Goal: Transaction & Acquisition: Book appointment/travel/reservation

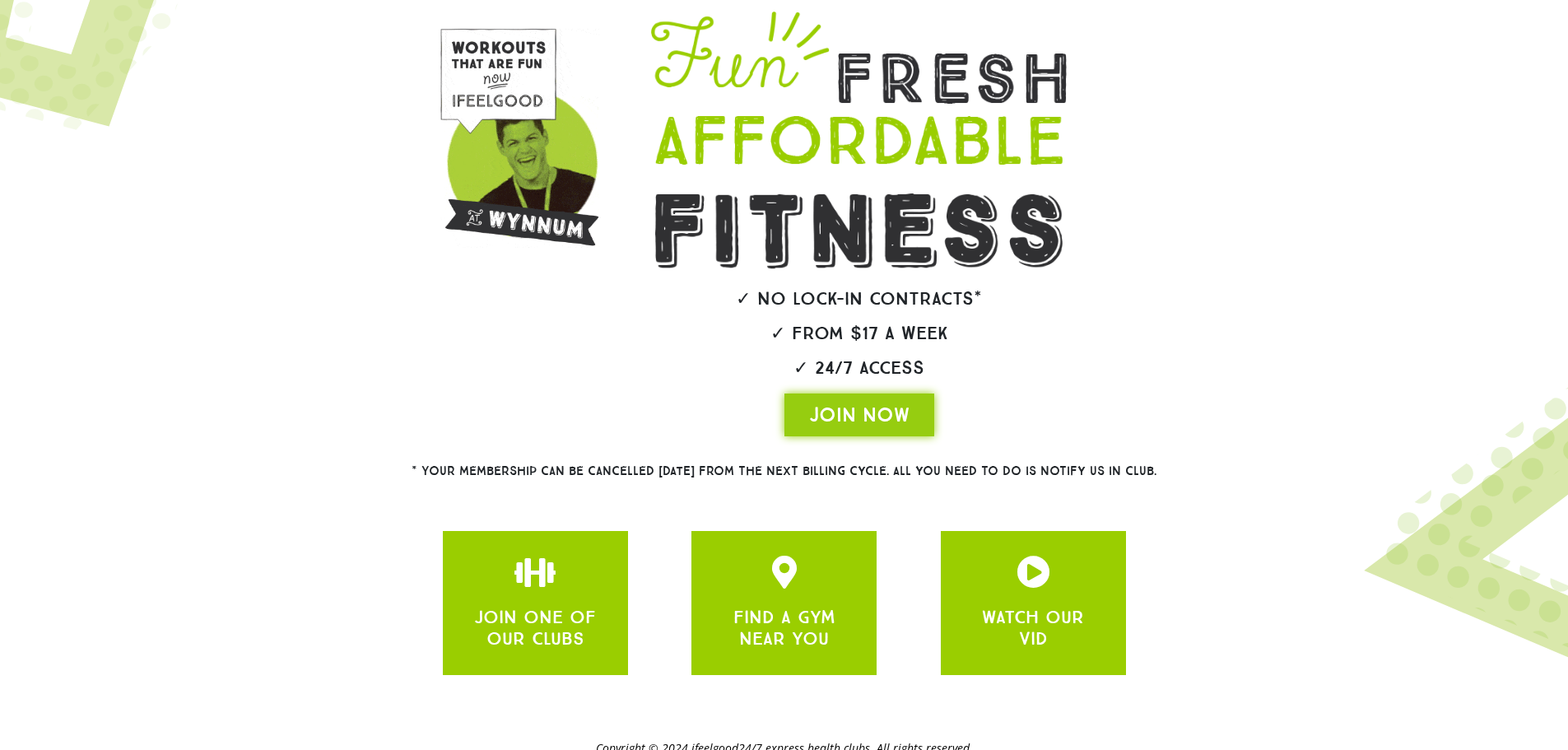
scroll to position [241, 0]
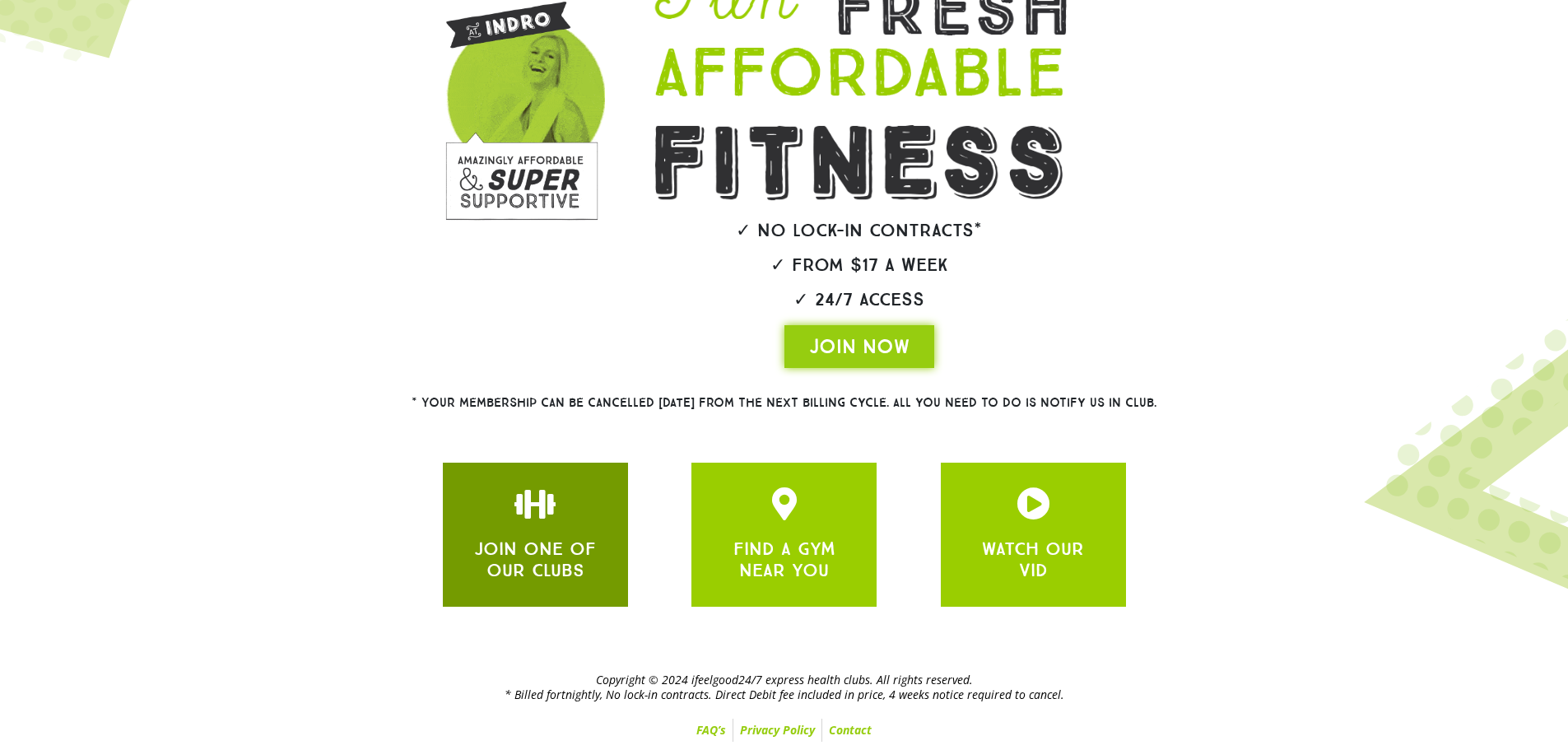
click at [576, 530] on div "JOIN ONE OF OUR CLUBS" at bounding box center [535, 534] width 135 height 95
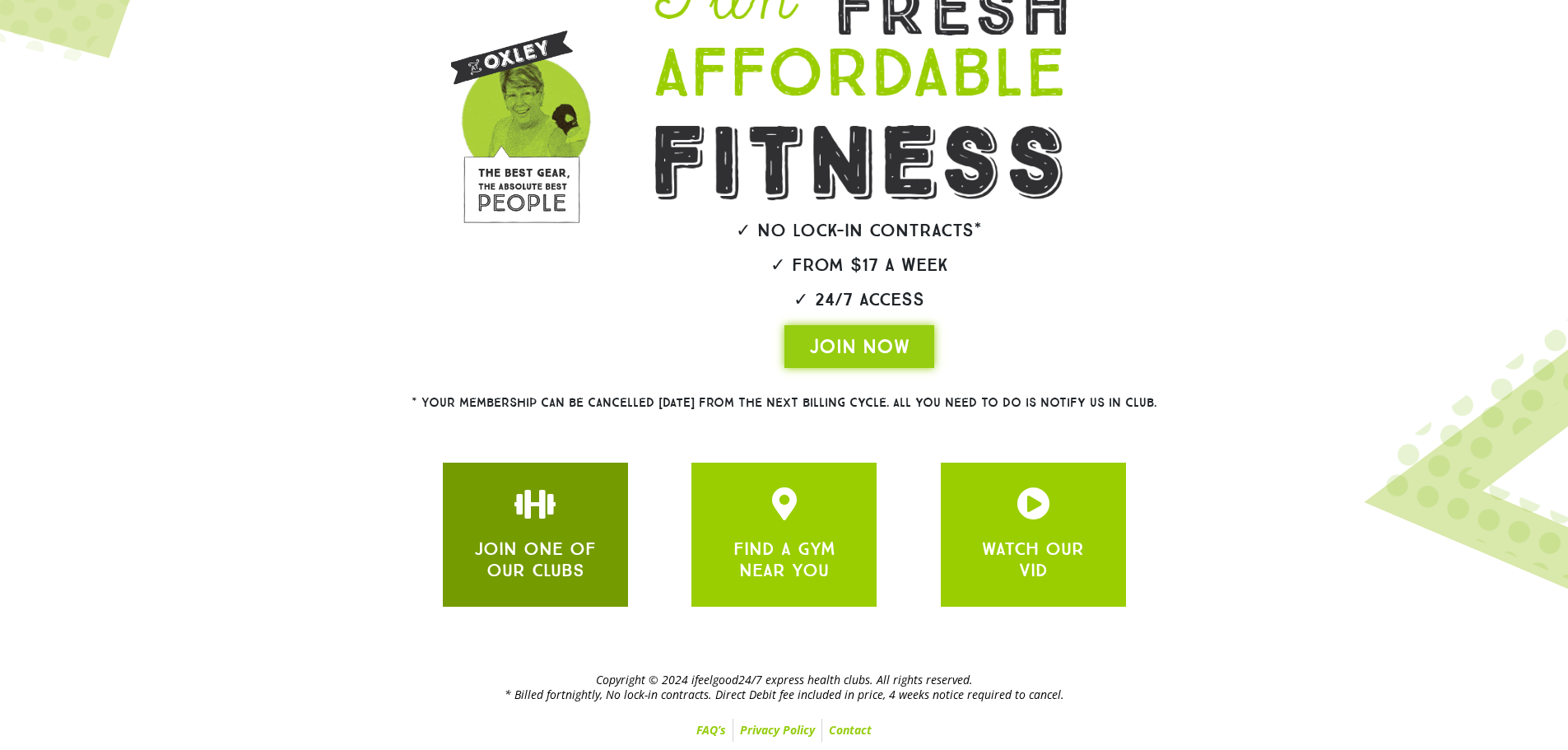
click at [551, 572] on link "JOIN ONE OF OUR CLUBS" at bounding box center [534, 559] width 121 height 44
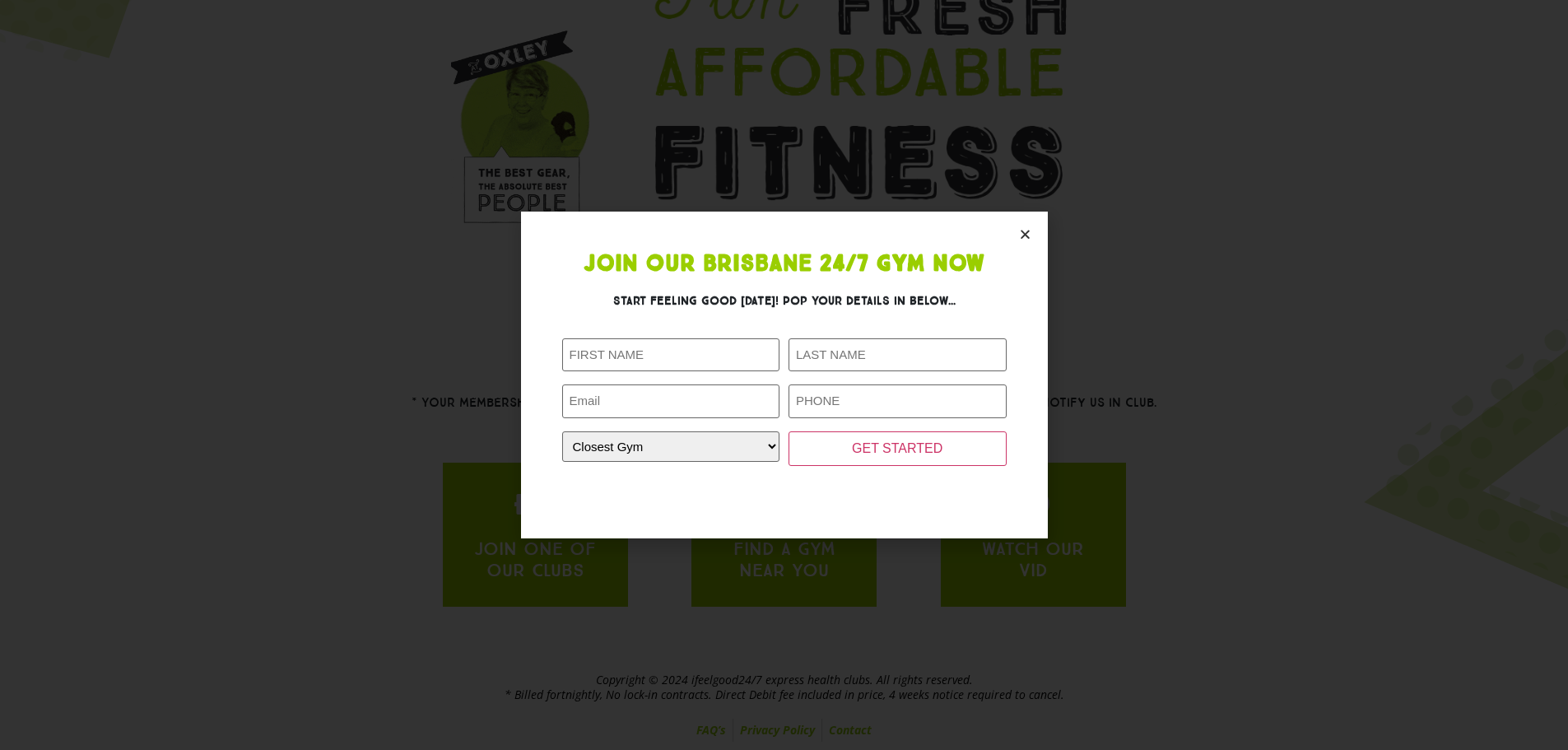
click at [1031, 228] on section "Join Our Brisbane 24/7 Gym Now Start feeling good [DATE]! Pop your details in b…" at bounding box center [784, 374] width 527 height 326
click at [1019, 237] on icon "Close" at bounding box center [1025, 234] width 12 height 12
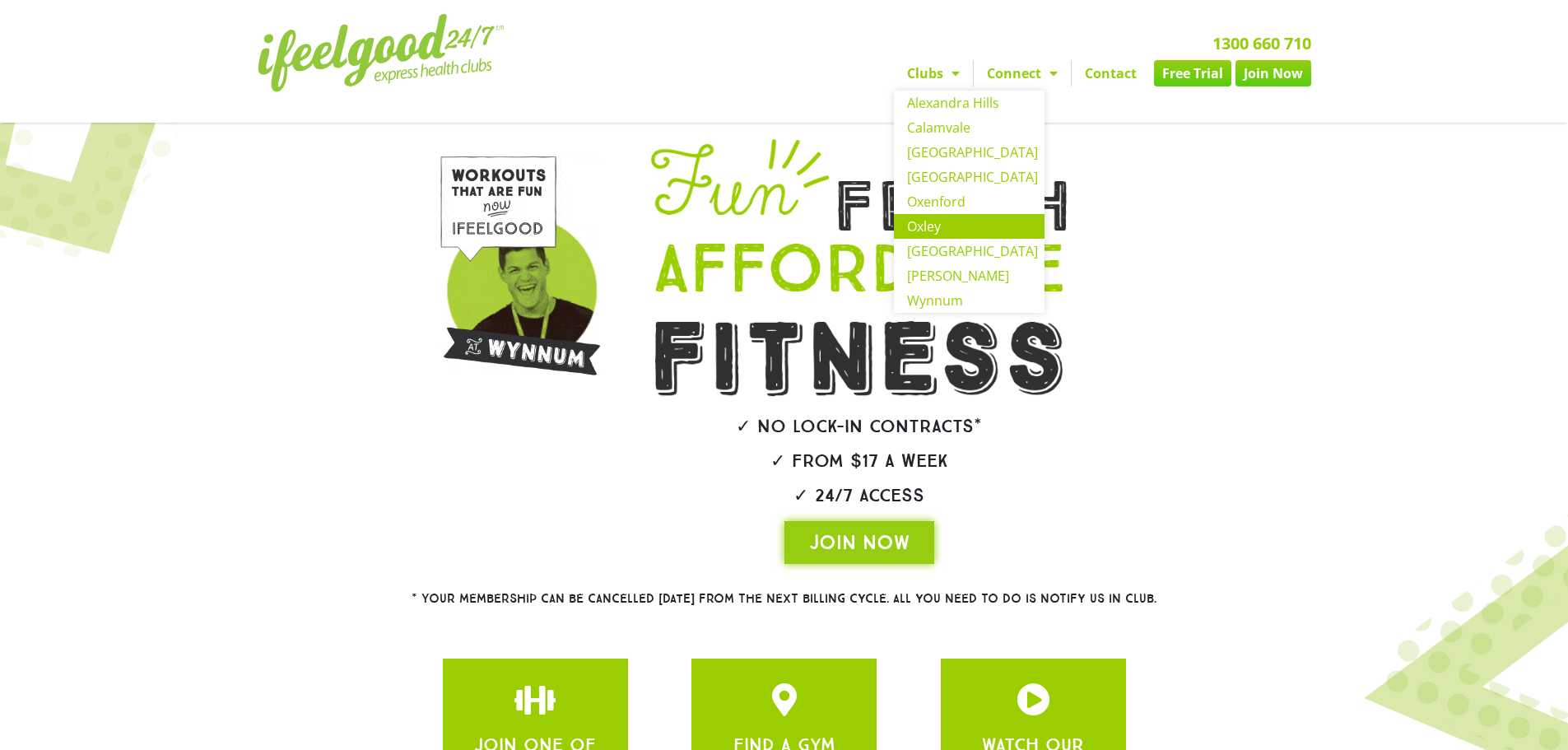
click at [933, 222] on link "Oxley" at bounding box center [969, 226] width 150 height 25
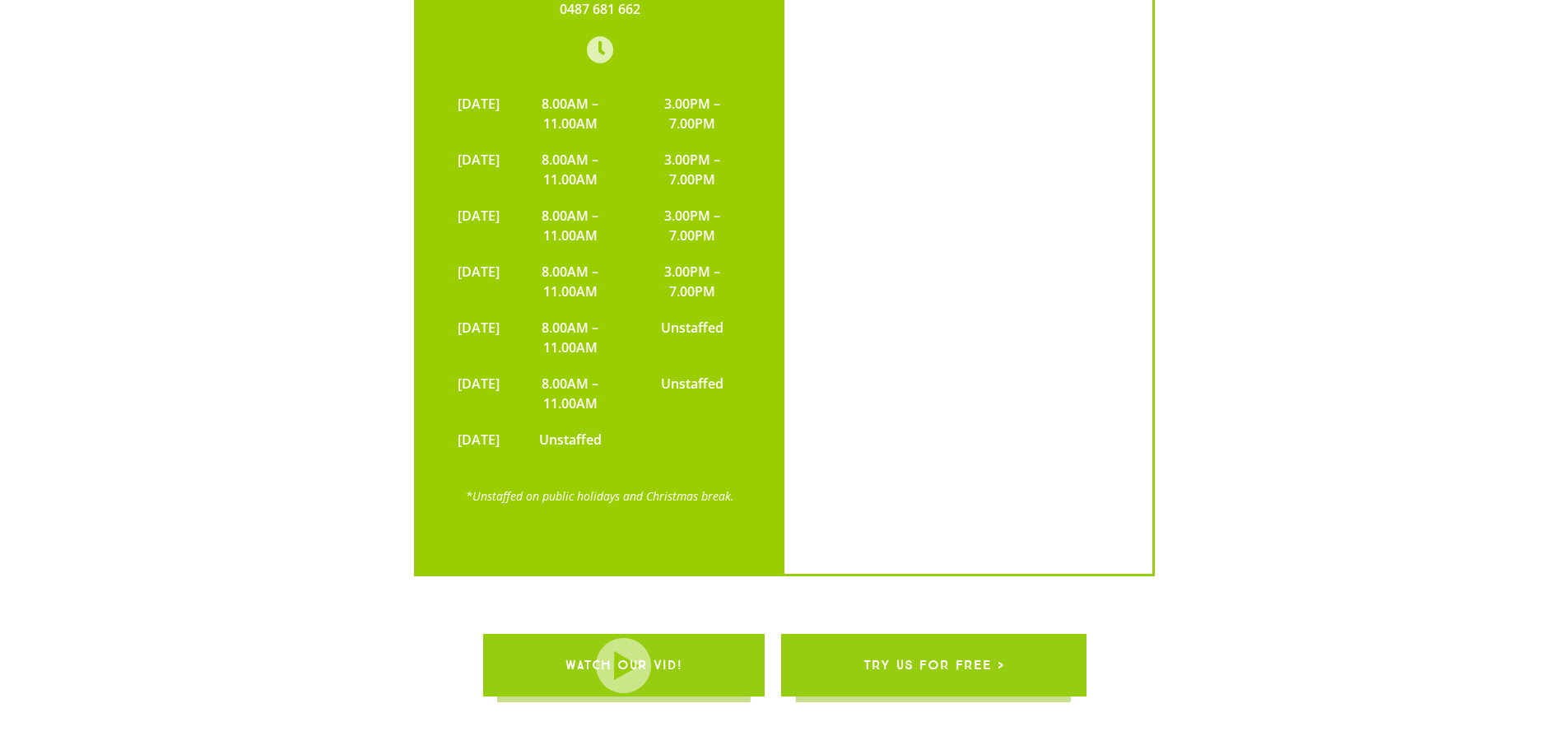
scroll to position [3726, 0]
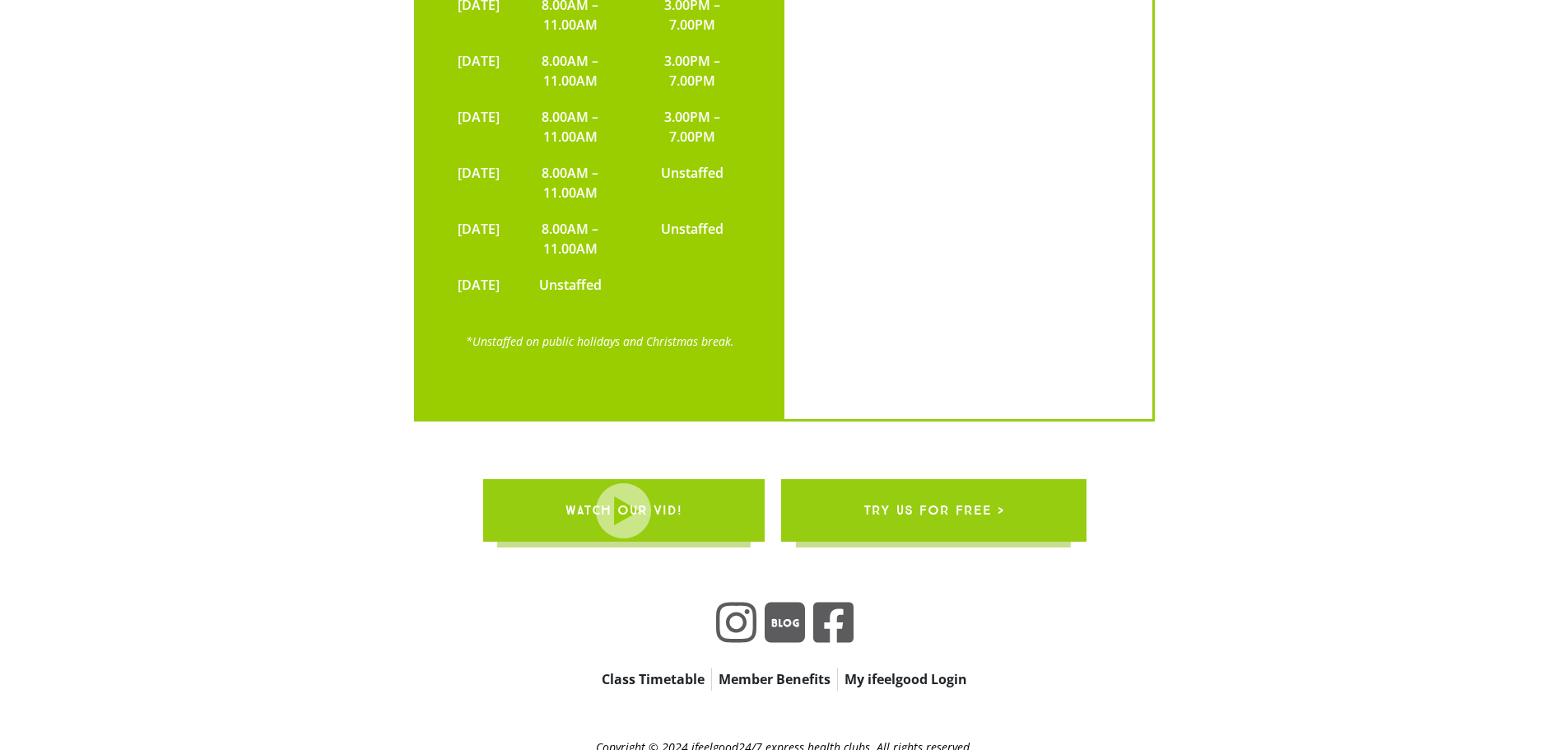
click at [989, 487] on span "try us for free >" at bounding box center [932, 510] width 140 height 46
click at [1266, 279] on div "[STREET_ADDRESS] 0487 681 662 [DATE] 8.00AM – 11.00AM 3.00PM – 7.00PM [DATE] 8.…" at bounding box center [784, 18] width 1070 height 824
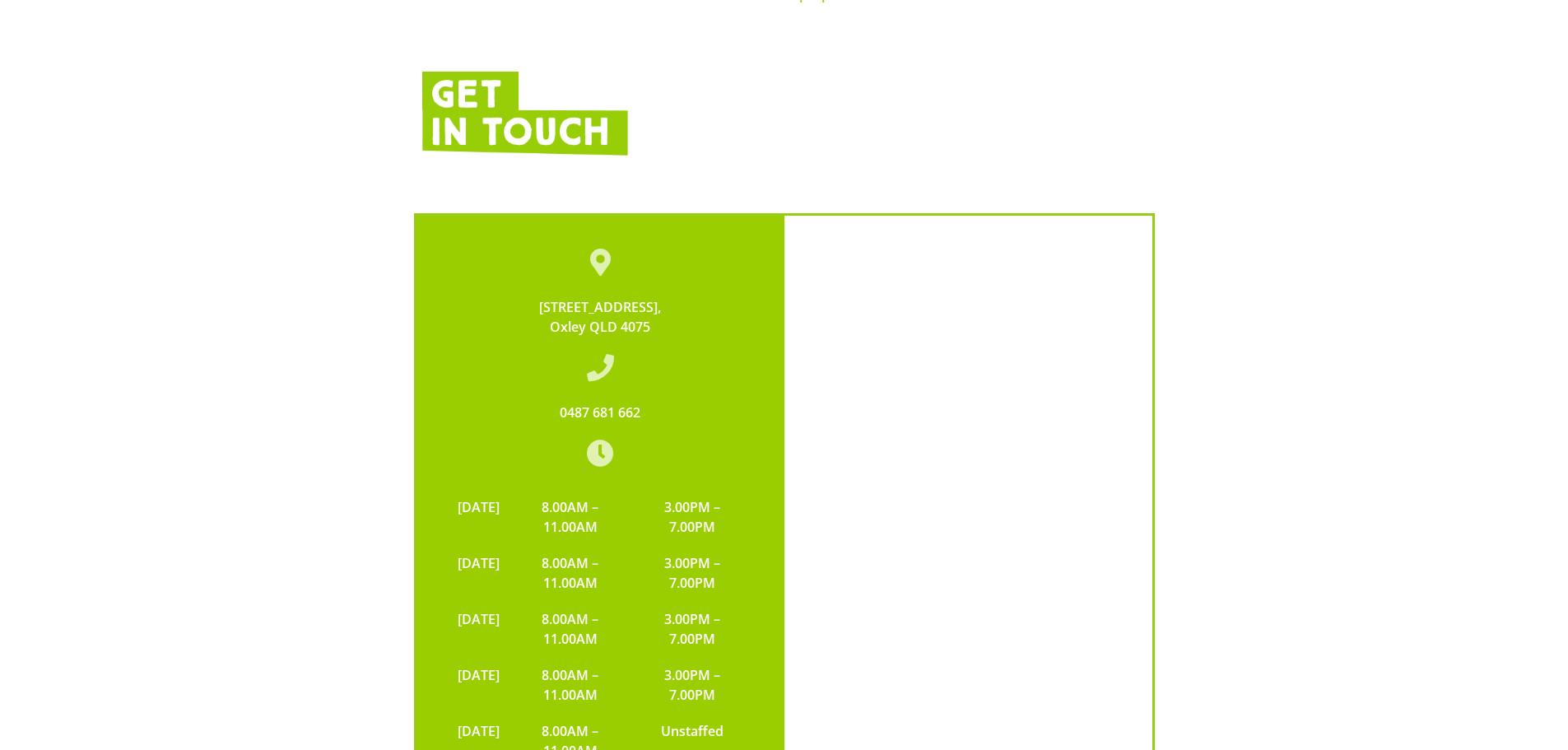
scroll to position [3150, 0]
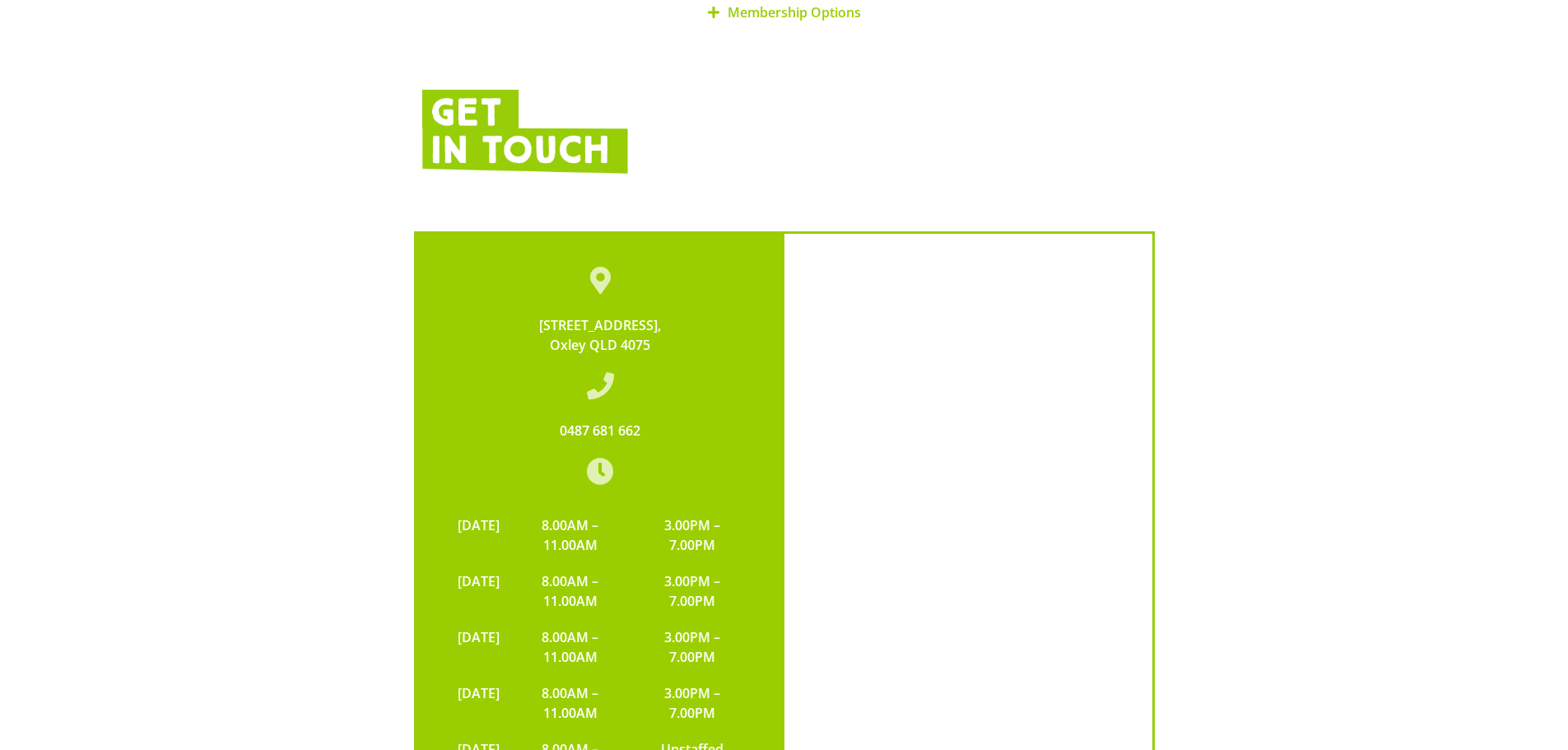
click at [629, 316] on link "[STREET_ADDRESS]" at bounding box center [599, 335] width 121 height 38
drag, startPoint x: 659, startPoint y: 278, endPoint x: 536, endPoint y: 252, distance: 125.7
click at [536, 316] on div "[STREET_ADDRESS]" at bounding box center [600, 336] width 302 height 40
copy link "99 Cook Street, Oxley QLD 4075"
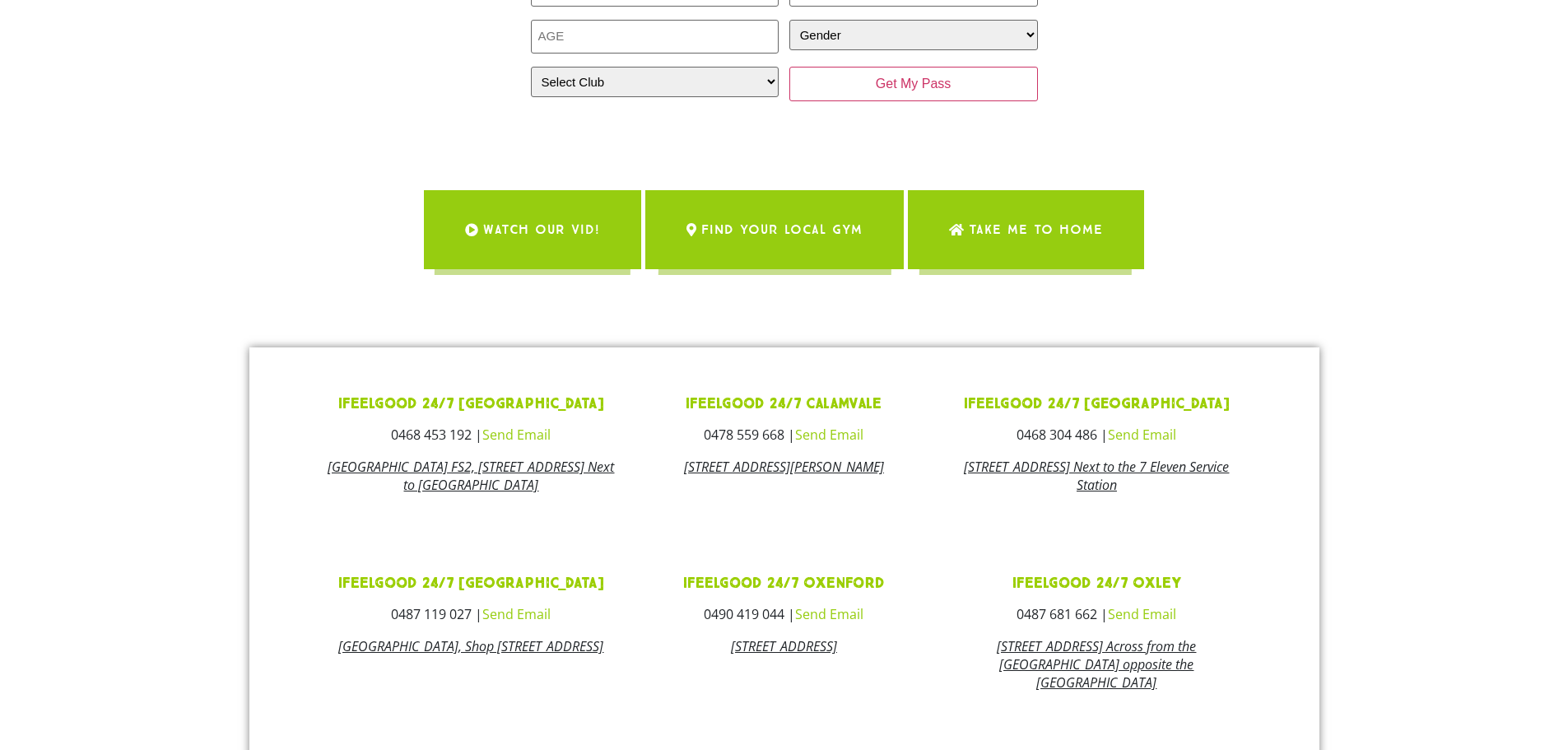
scroll to position [330, 0]
